Goal: Task Accomplishment & Management: Manage account settings

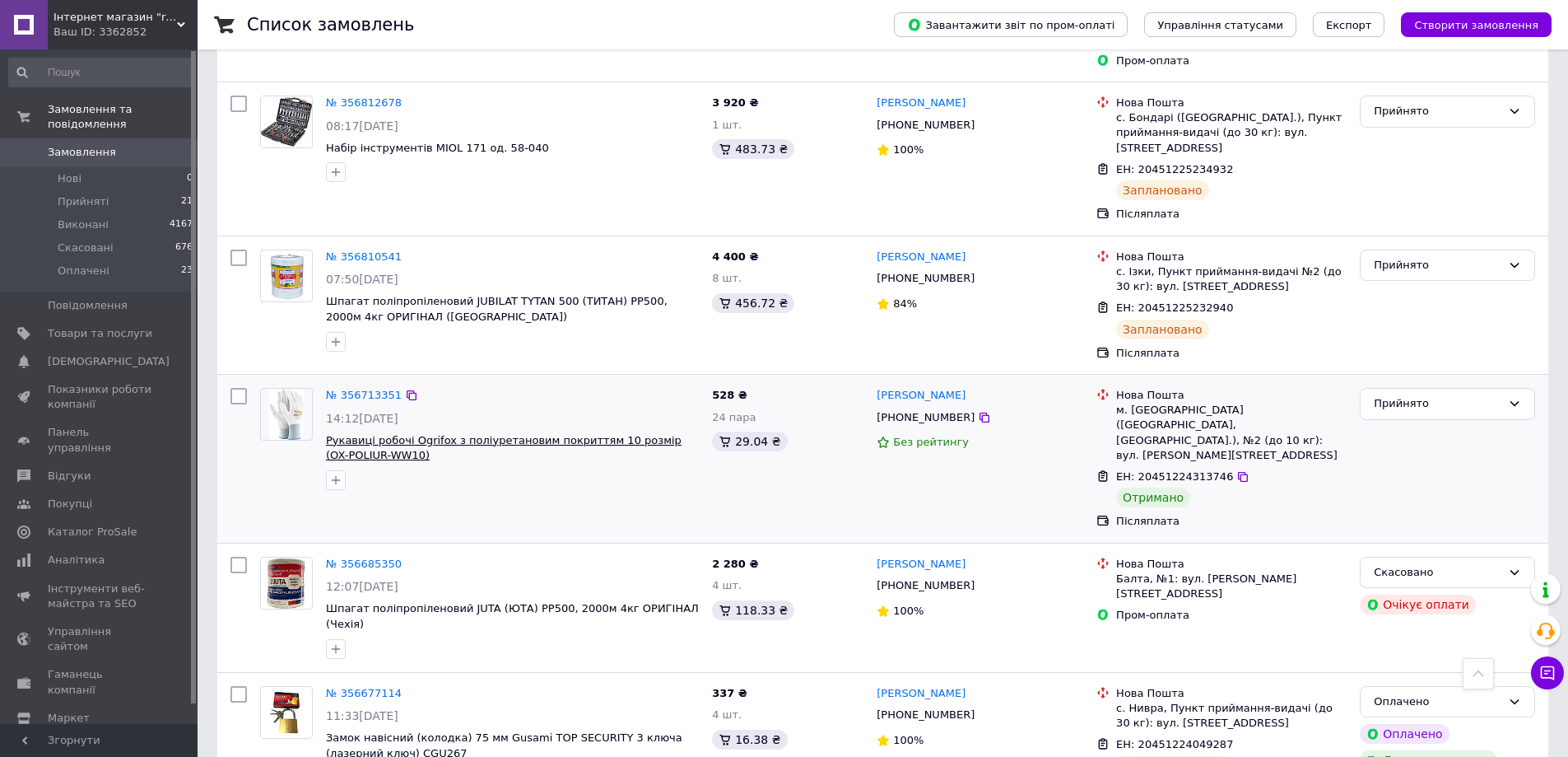
scroll to position [275, 0]
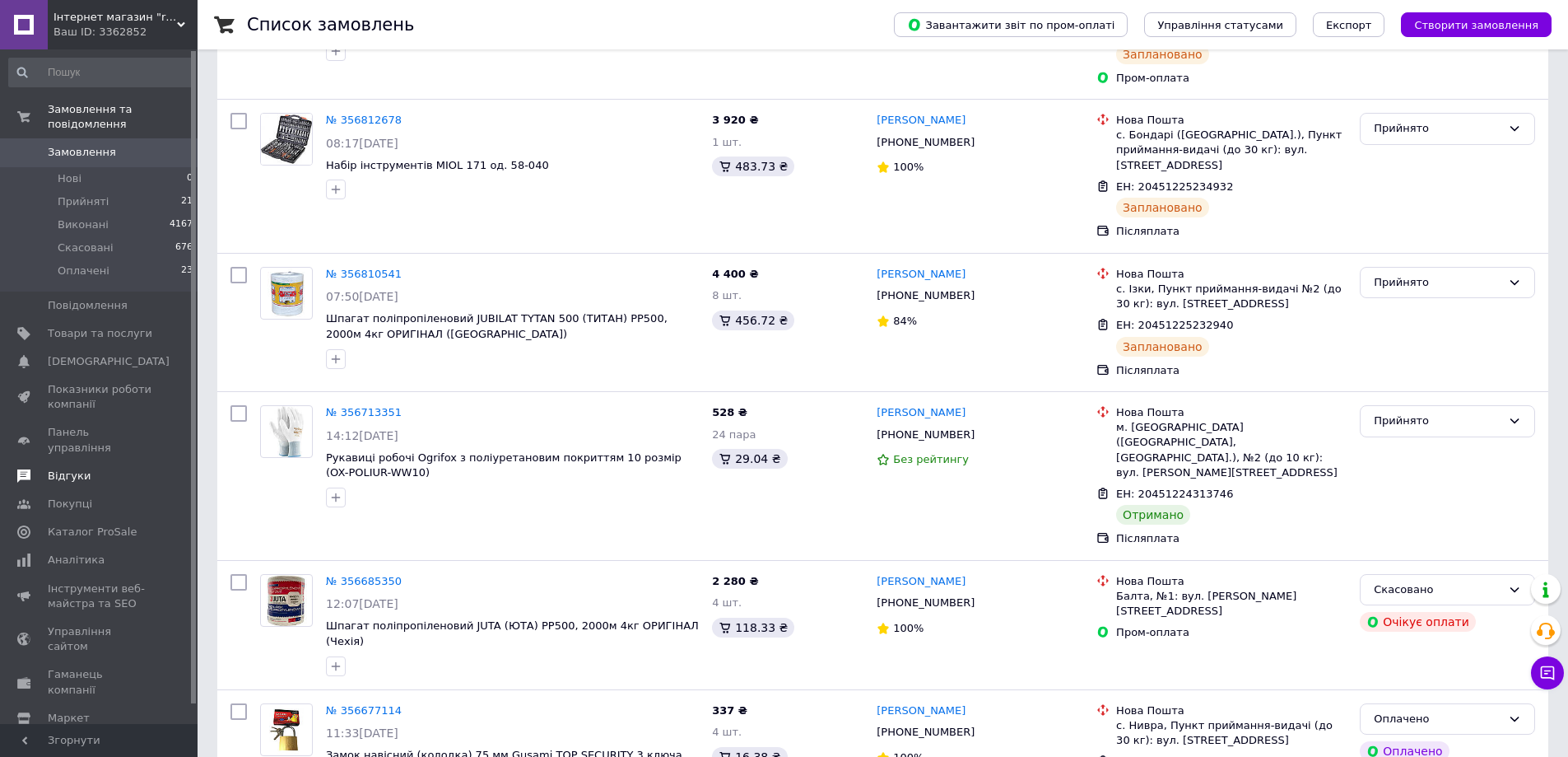
click at [58, 462] on link "Відгуки" at bounding box center [101, 475] width 202 height 28
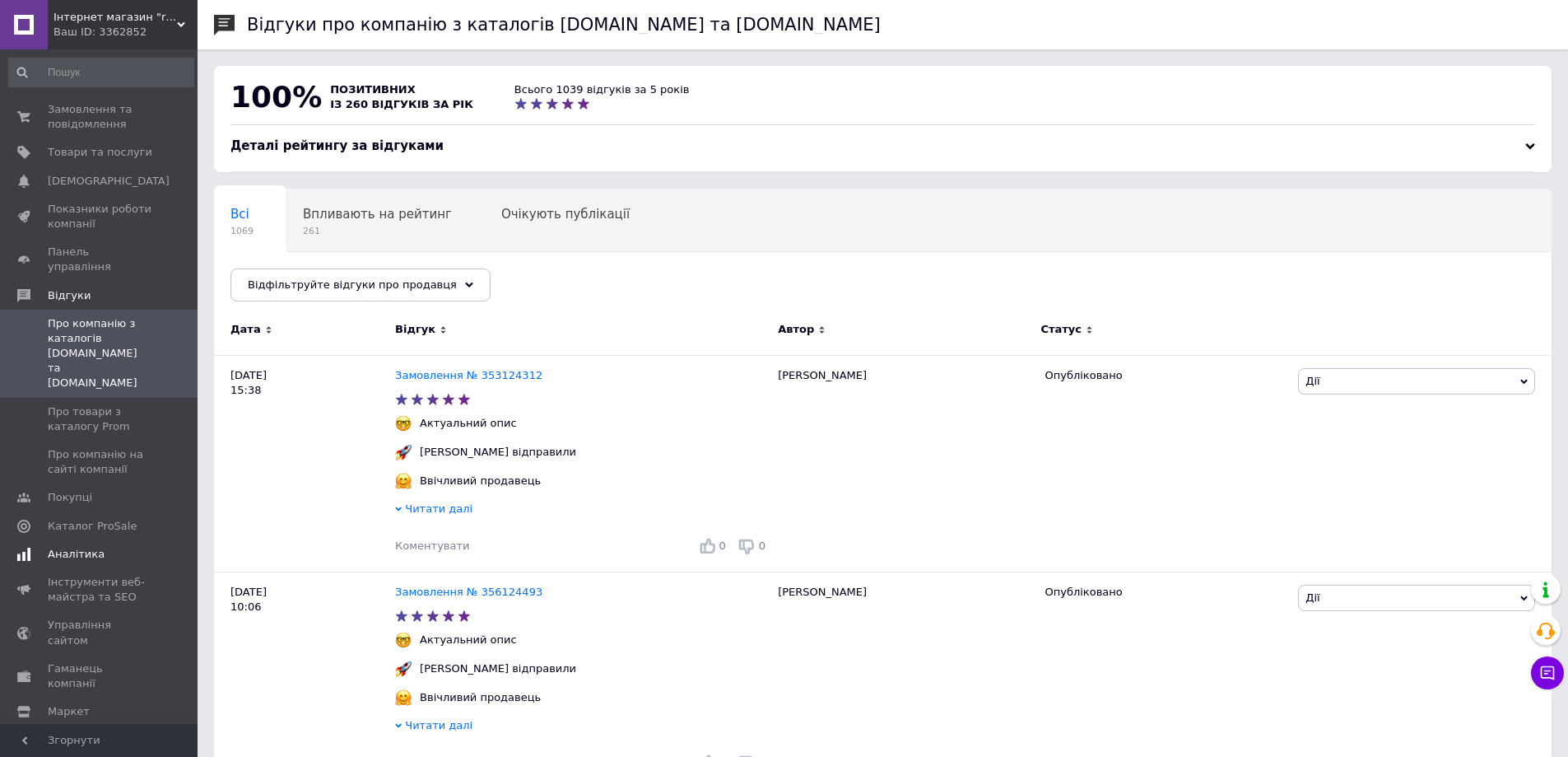
click at [69, 547] on span "Аналітика" at bounding box center [76, 554] width 57 height 15
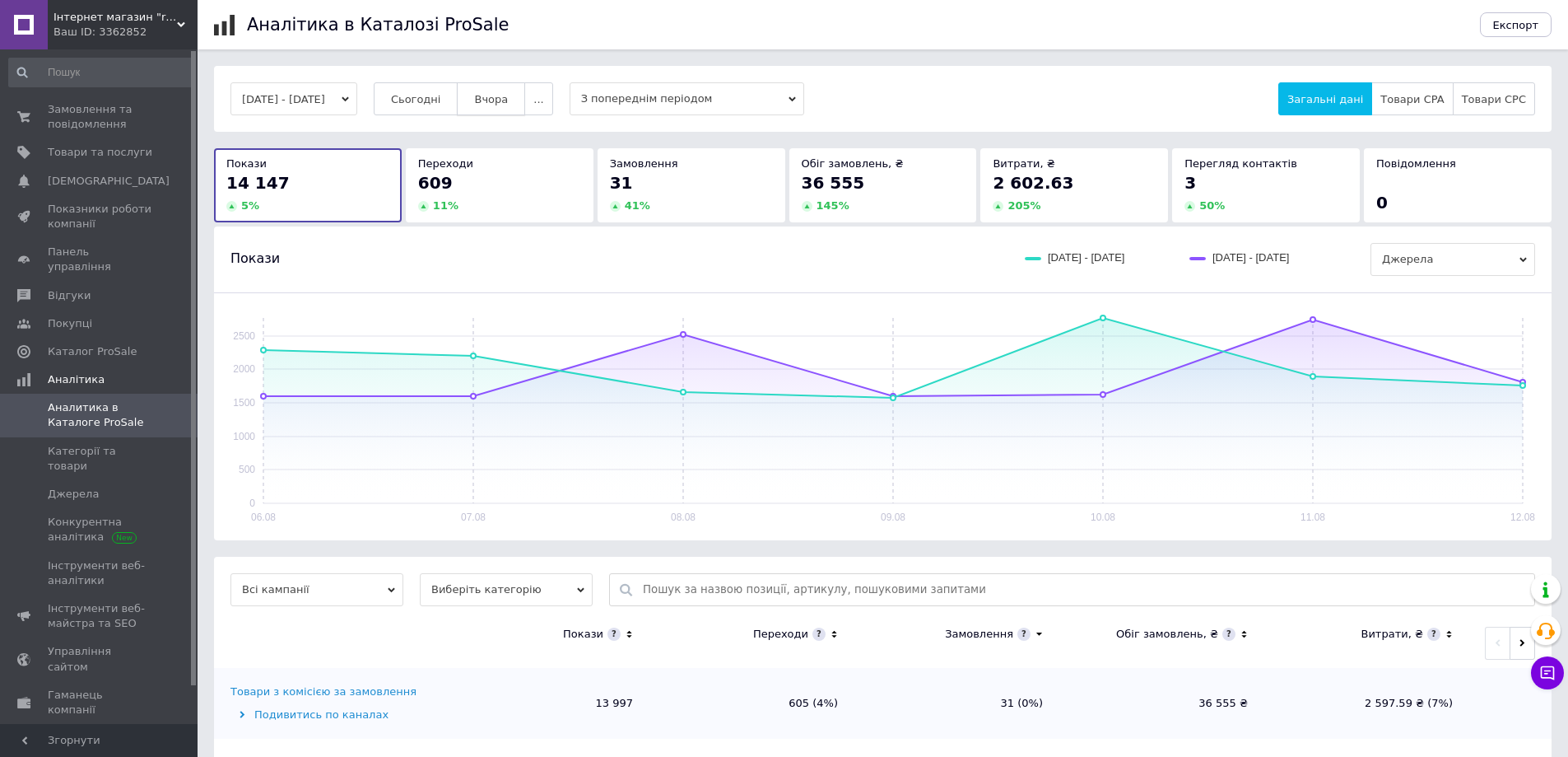
click at [508, 93] on span "Вчора" at bounding box center [491, 99] width 33 height 12
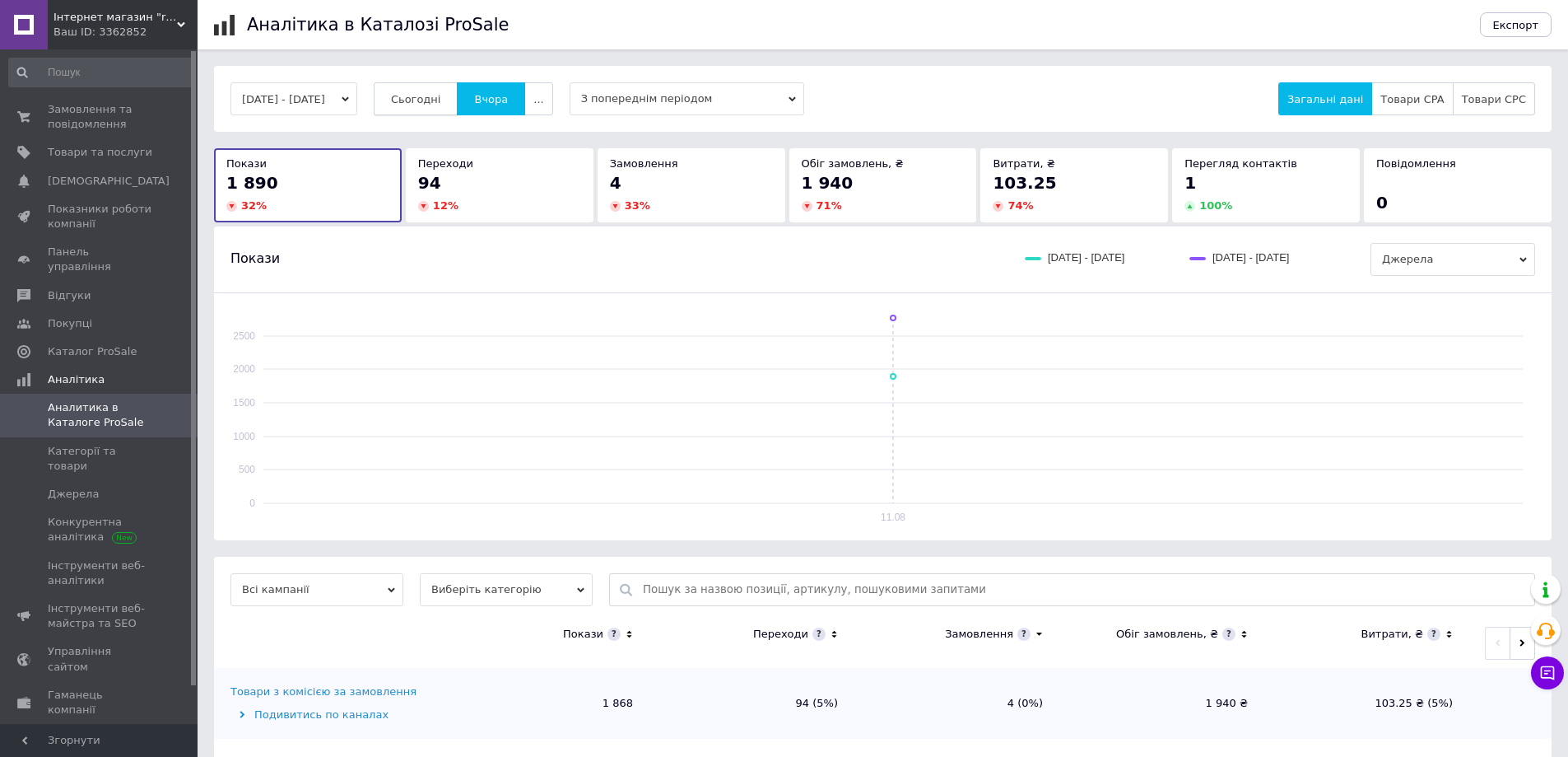
click at [434, 93] on span "Сьогодні" at bounding box center [416, 99] width 51 height 12
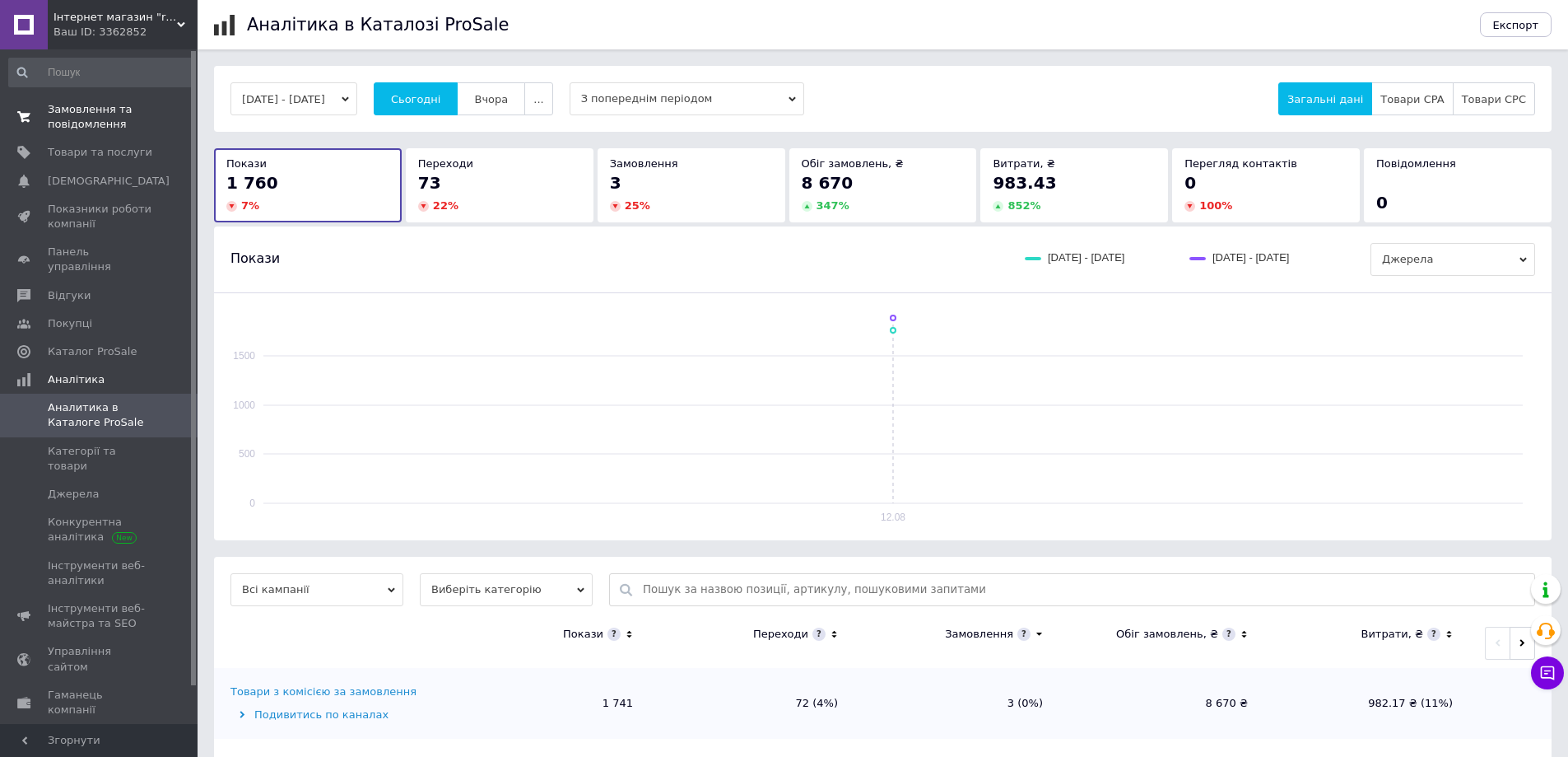
click at [99, 114] on span "Замовлення та повідомлення" at bounding box center [100, 117] width 105 height 30
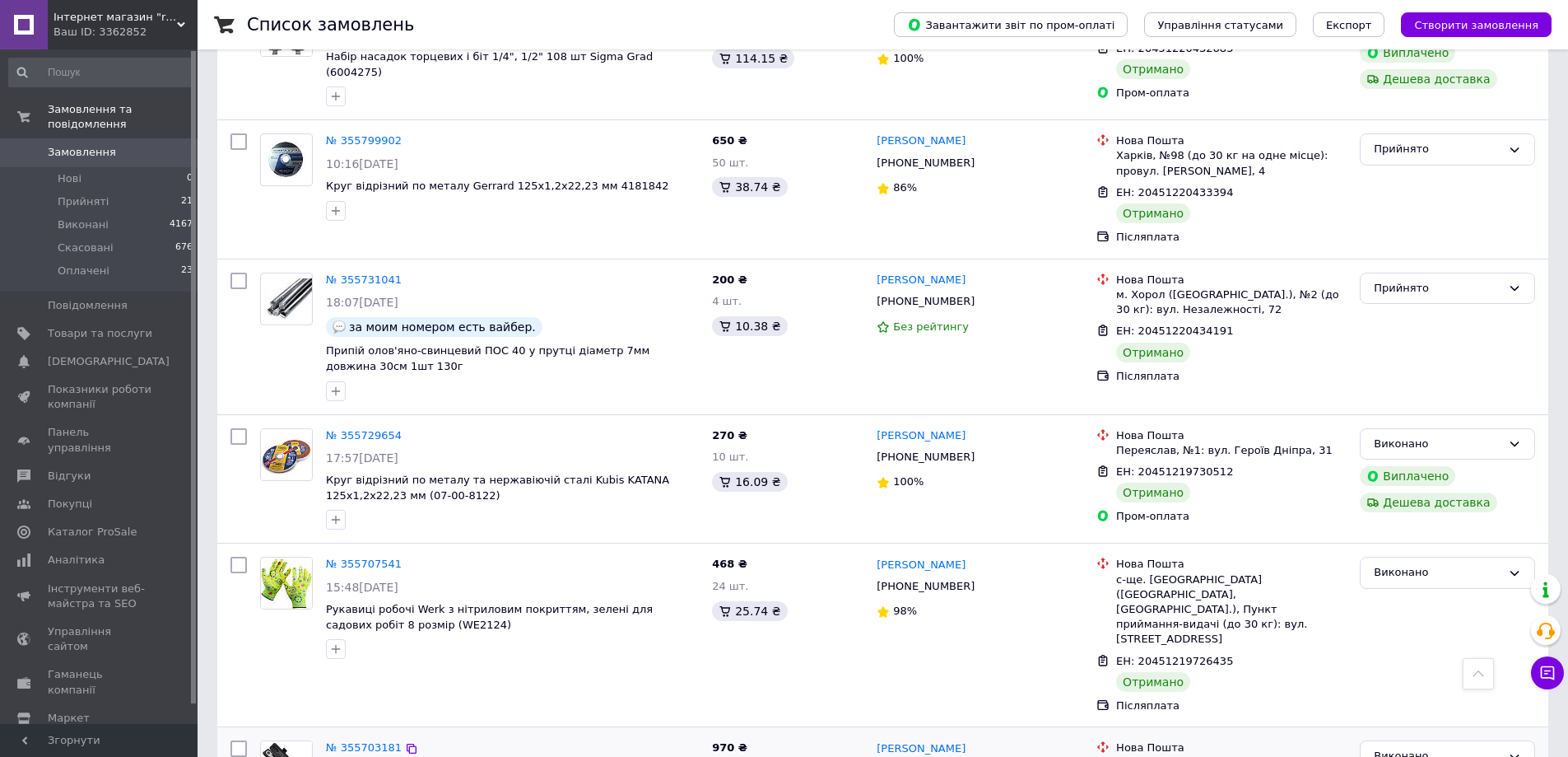
scroll to position [5629, 0]
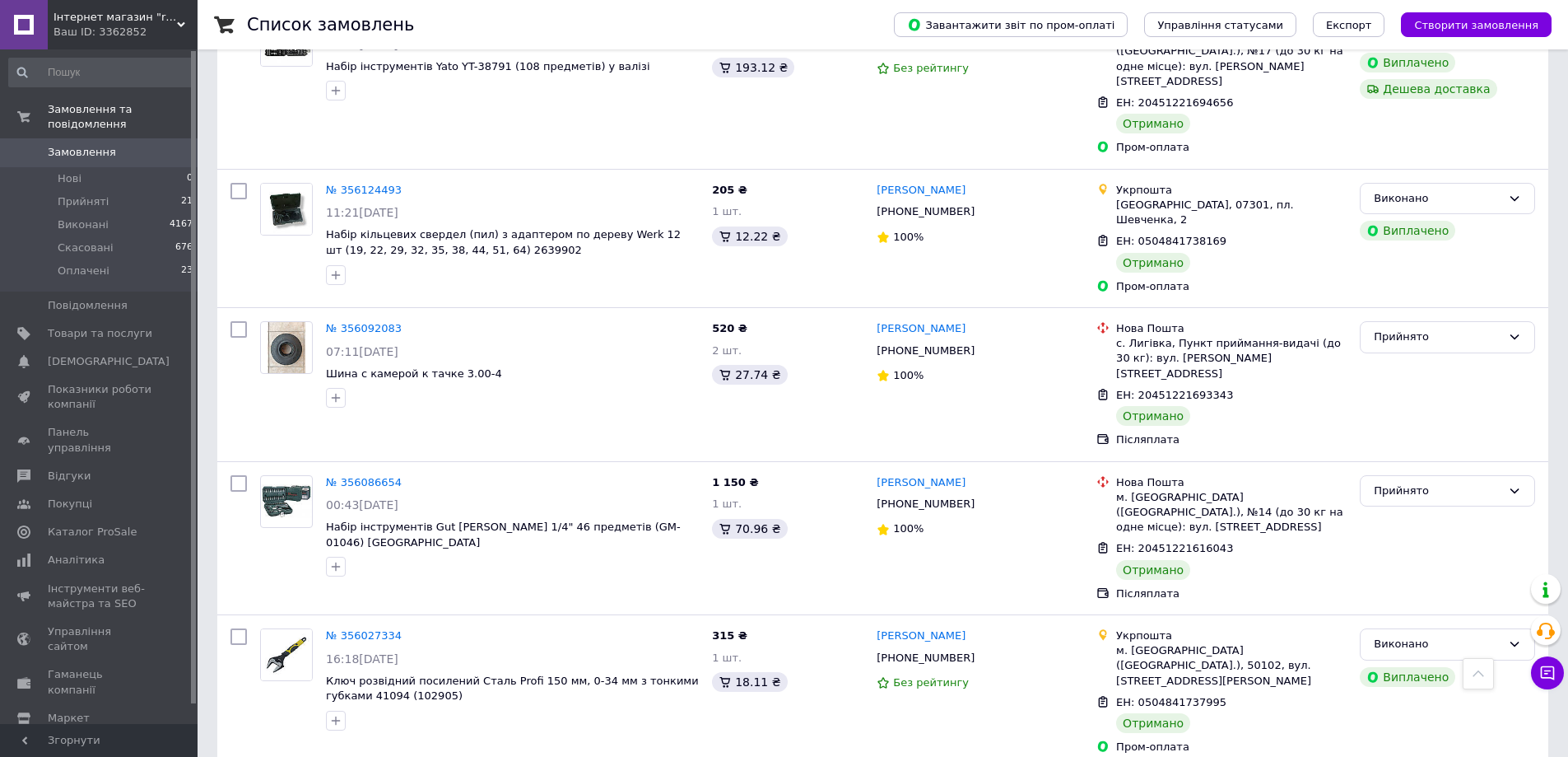
scroll to position [4256, 0]
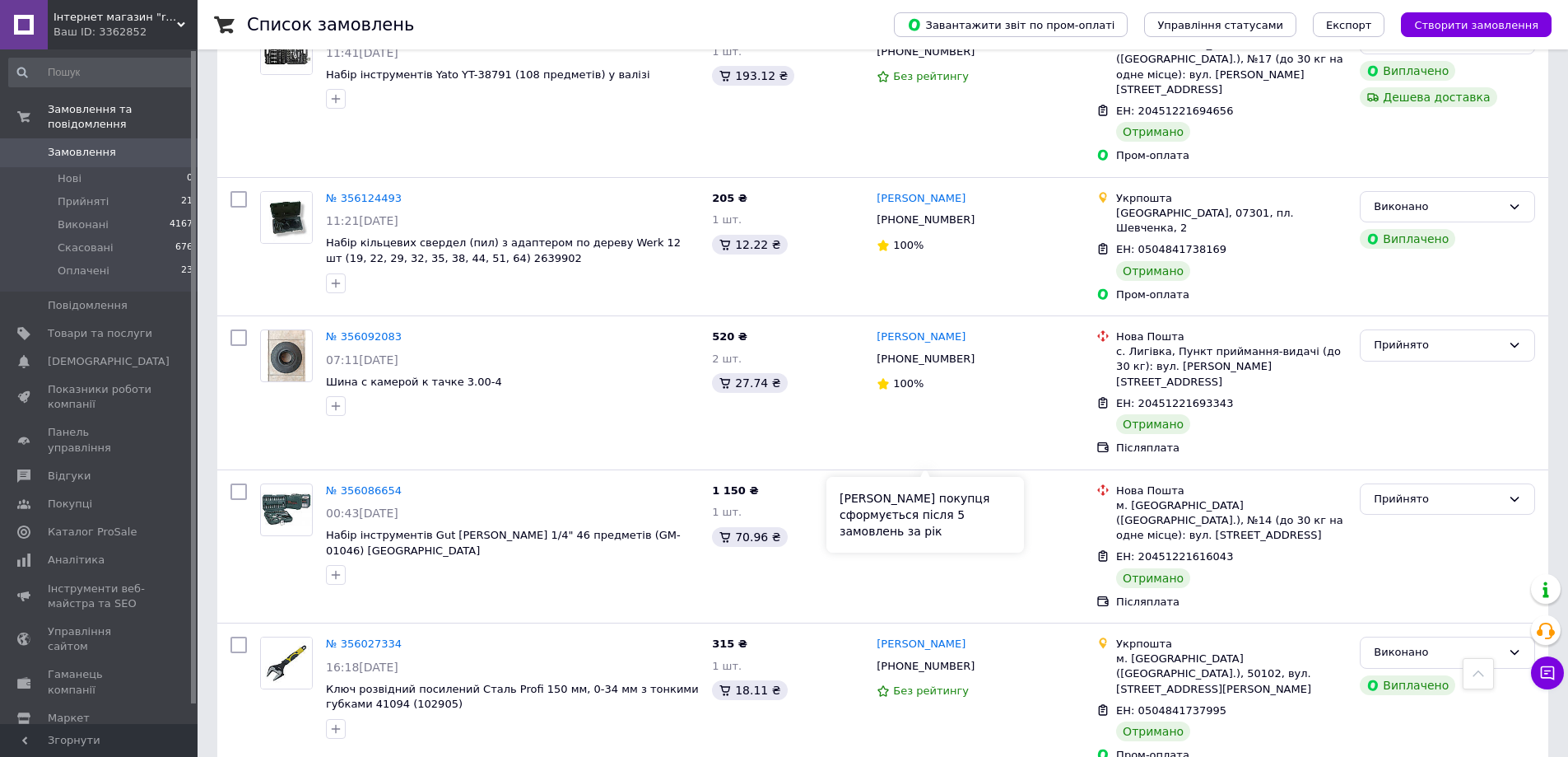
drag, startPoint x: 917, startPoint y: 445, endPoint x: 896, endPoint y: 448, distance: 21.2
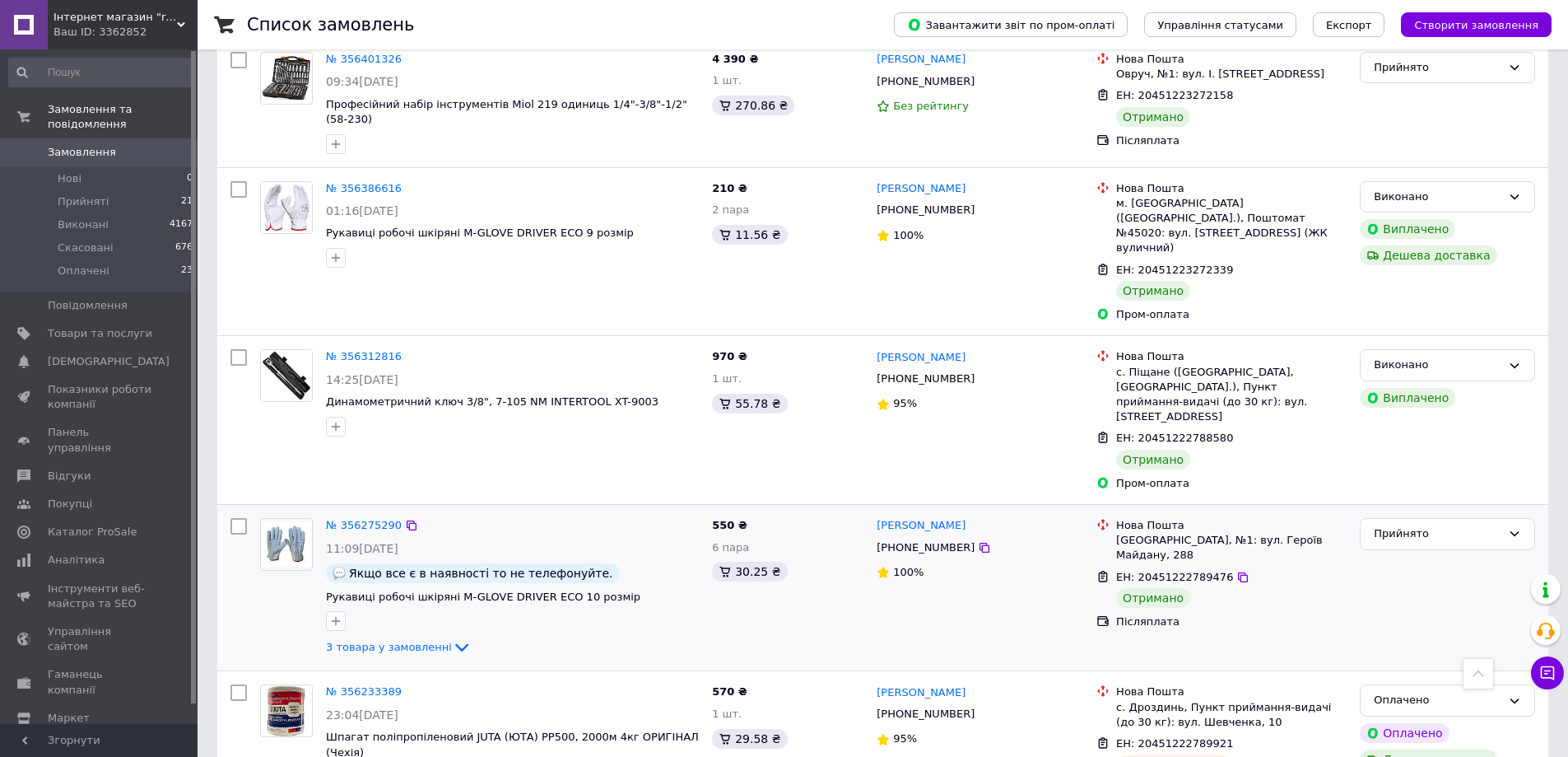
scroll to position [3020, 0]
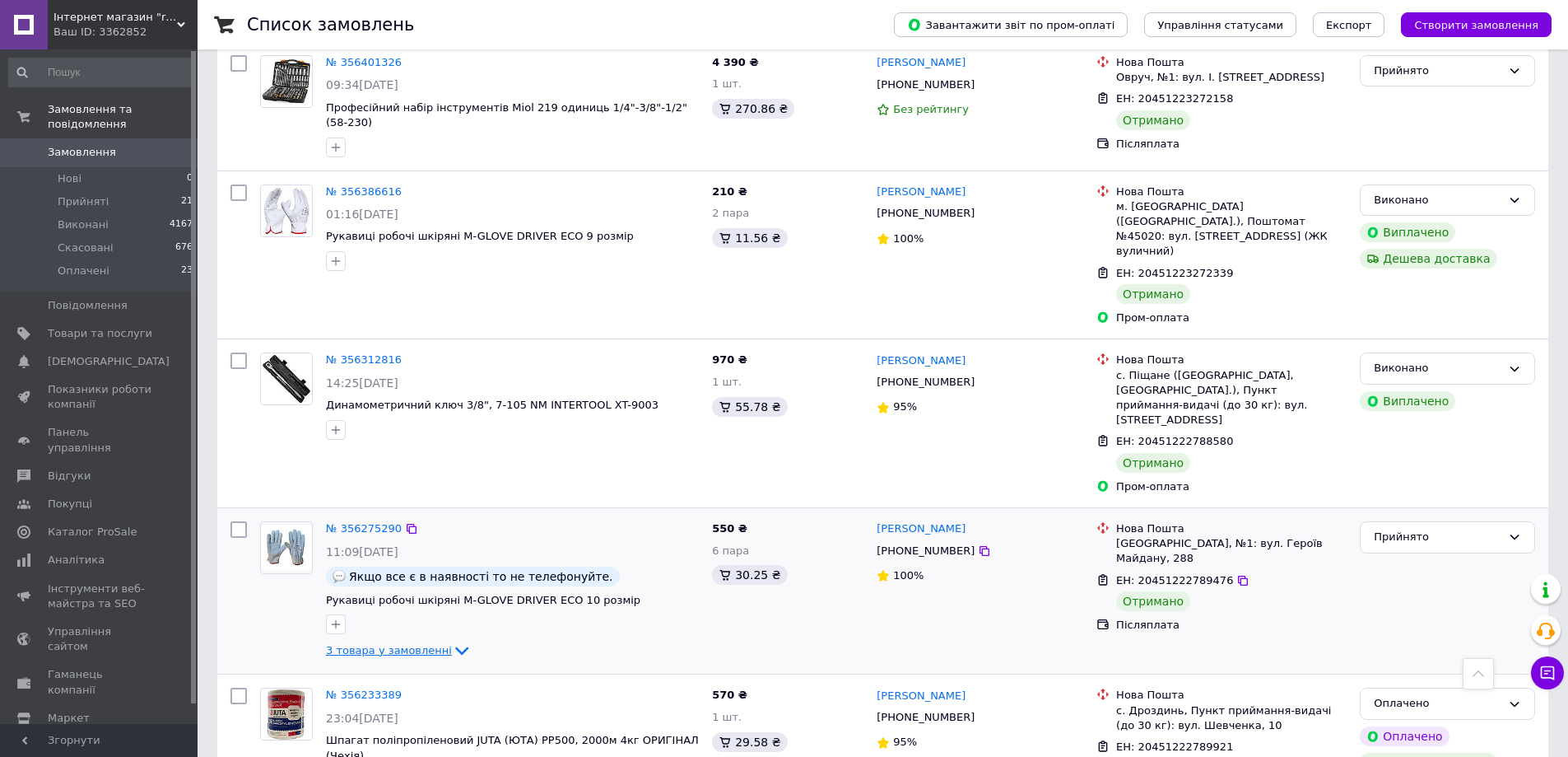
click at [392, 644] on span "3 товара у замовленні" at bounding box center [389, 650] width 126 height 12
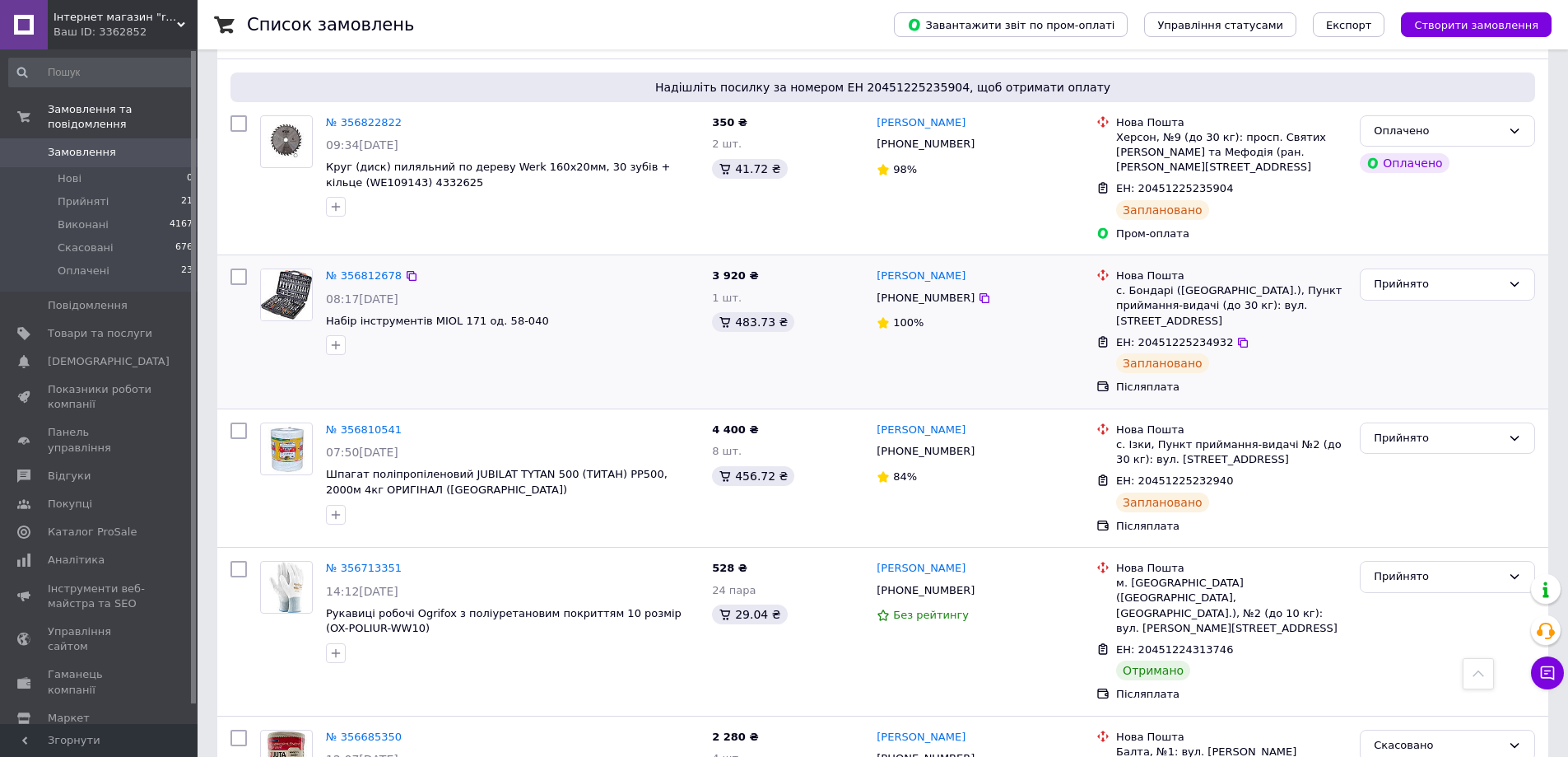
scroll to position [0, 0]
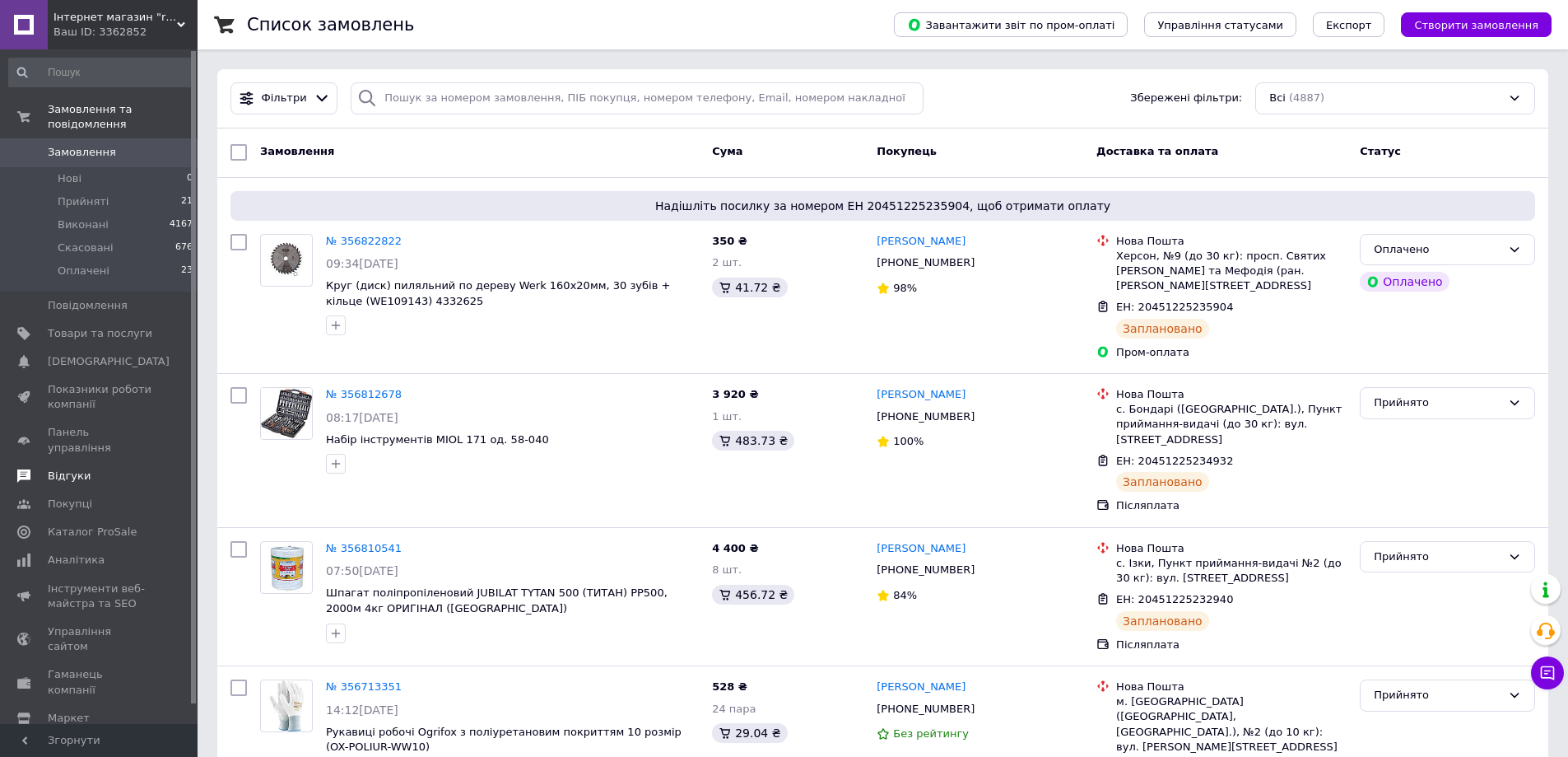
click at [65, 462] on link "Відгуки" at bounding box center [101, 475] width 202 height 28
